Goal: Task Accomplishment & Management: Manage account settings

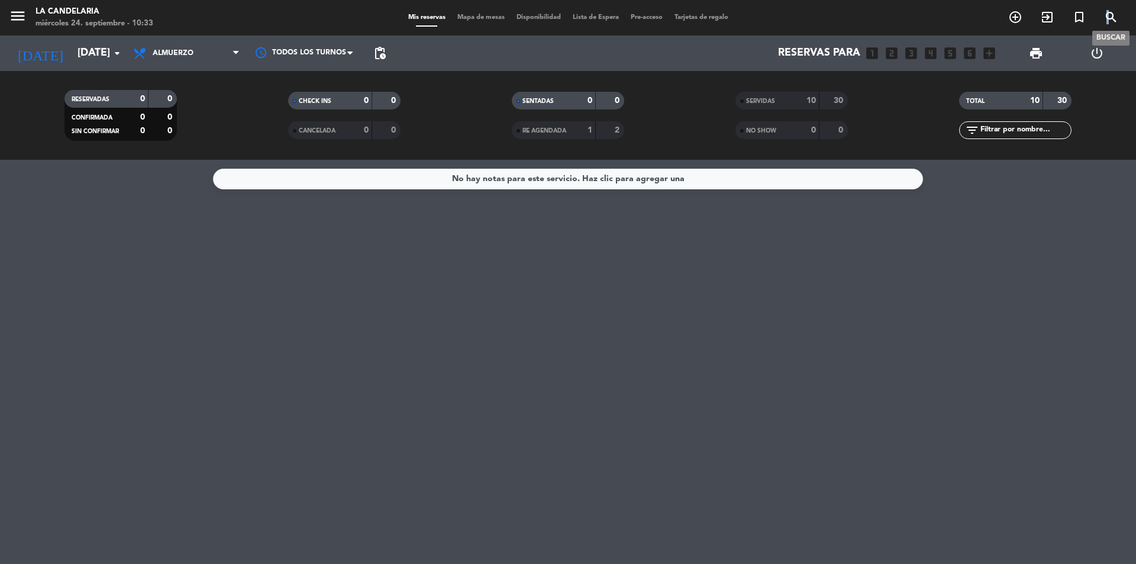
click at [1108, 15] on icon "search" at bounding box center [1111, 17] width 14 height 14
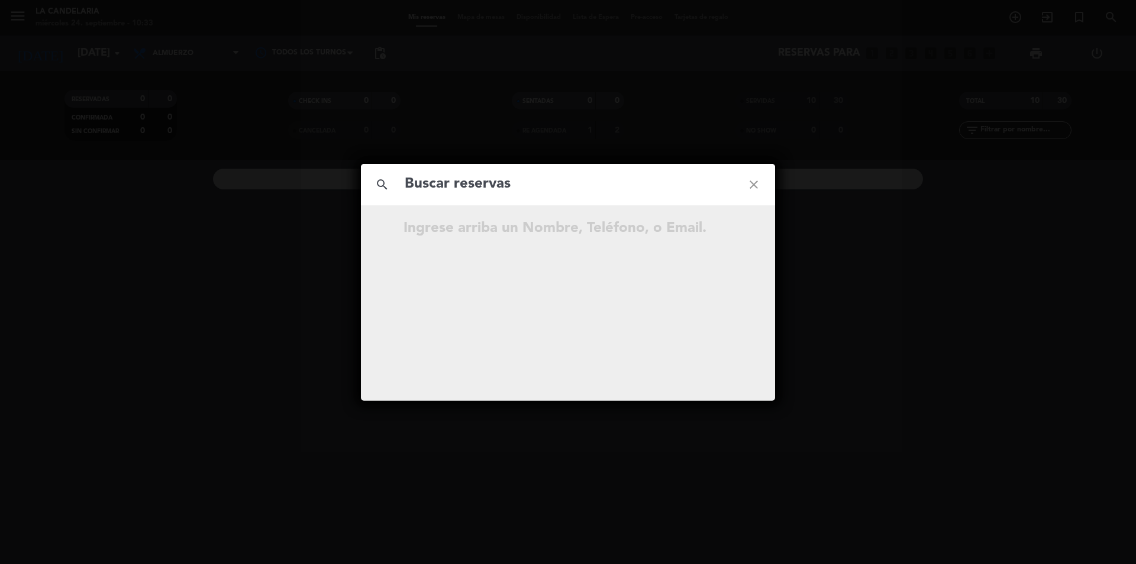
click at [509, 185] on input "text" at bounding box center [567, 184] width 329 height 24
click at [517, 185] on input "FAJKA [PERSON_NAME]" at bounding box center [567, 184] width 329 height 24
type input "FAJKA"
click at [722, 230] on icon "open_in_new" at bounding box center [724, 230] width 14 height 14
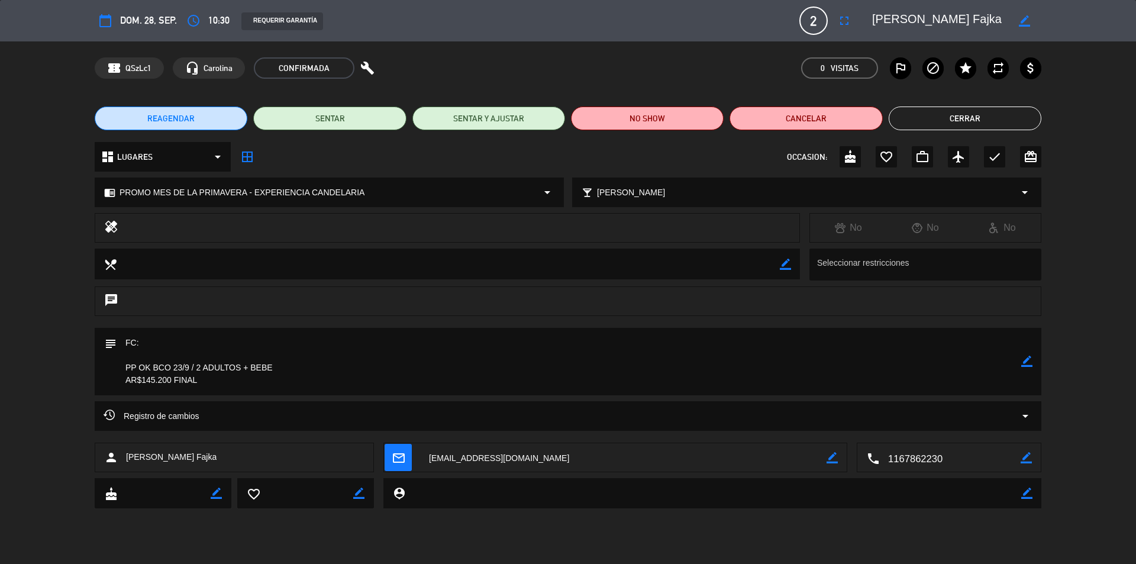
click at [1025, 357] on icon "border_color" at bounding box center [1026, 361] width 11 height 11
click at [184, 340] on textarea at bounding box center [569, 361] width 904 height 67
paste textarea "B 0007-00006278"
type textarea "FC:B 0007-00006278 PP OK BCO 23/9 / 2 ADULTOS + BEBE AR$145.200 FINAL"
click at [1027, 363] on icon at bounding box center [1026, 361] width 11 height 11
